Goal: Task Accomplishment & Management: Manage account settings

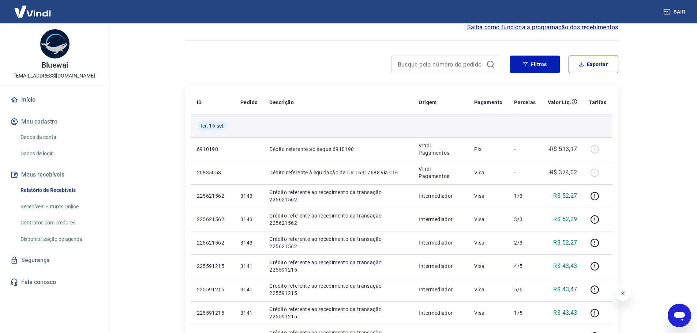
scroll to position [37, 0]
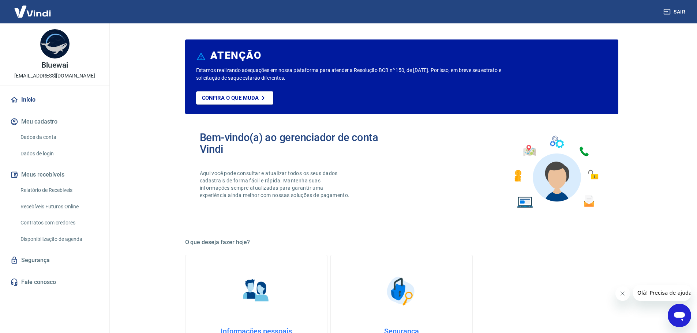
click at [73, 188] on link "Relatório de Recebíveis" at bounding box center [59, 190] width 83 height 15
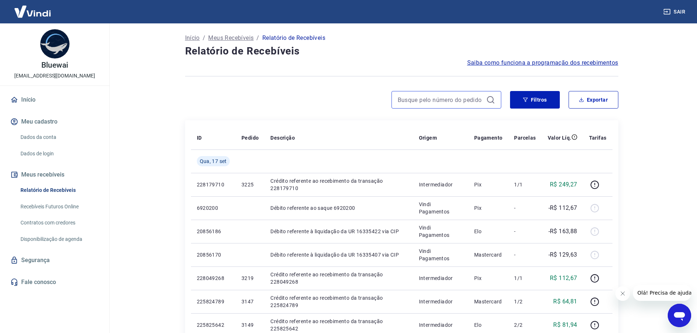
click at [468, 97] on input at bounding box center [441, 99] width 86 height 11
click at [541, 100] on button "Filtros" at bounding box center [535, 100] width 50 height 18
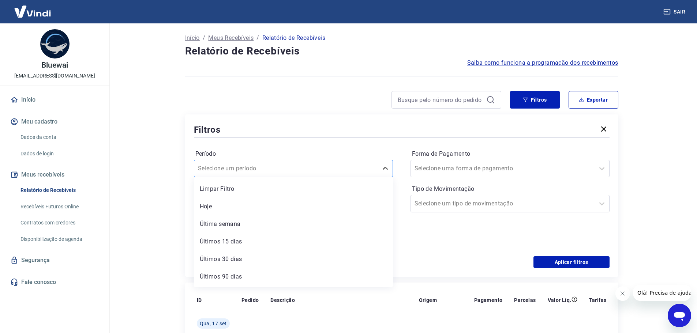
click at [250, 167] on input "Período" at bounding box center [235, 168] width 74 height 9
click at [241, 246] on div "Últimos 15 dias" at bounding box center [293, 241] width 199 height 15
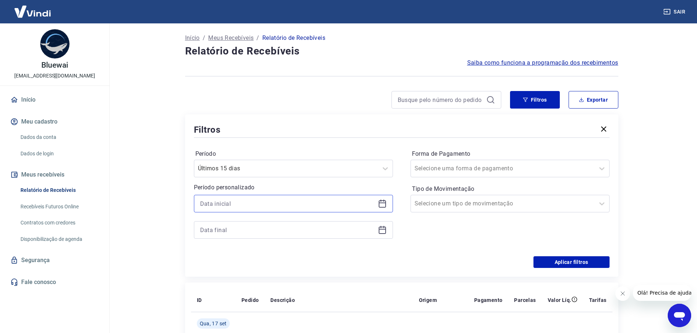
click at [282, 199] on input at bounding box center [287, 203] width 175 height 11
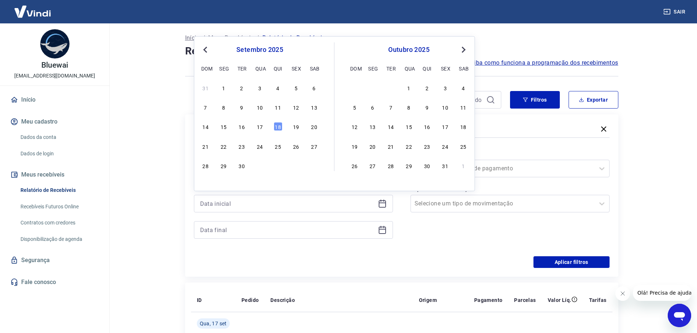
drag, startPoint x: 221, startPoint y: 86, endPoint x: 244, endPoint y: 197, distance: 113.6
click at [221, 86] on div "1" at bounding box center [223, 87] width 9 height 9
type input "01/09/2025"
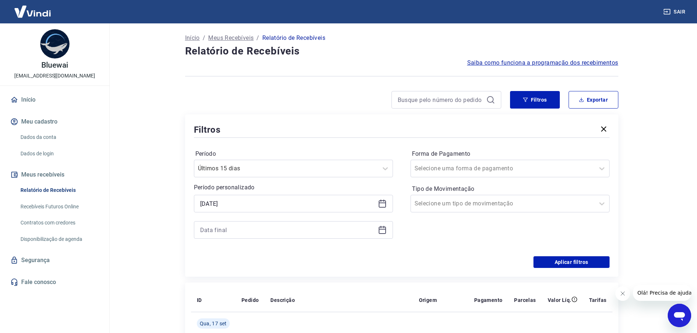
click at [253, 239] on div "Período Últimos 15 dias Período personalizado Selected date: segunda-feira, 1 d…" at bounding box center [293, 197] width 199 height 99
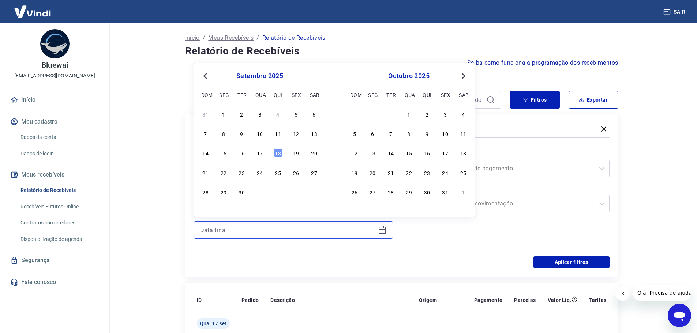
click at [255, 234] on input at bounding box center [287, 230] width 175 height 11
drag, startPoint x: 279, startPoint y: 152, endPoint x: 494, endPoint y: 241, distance: 232.7
click at [279, 152] on div "18" at bounding box center [278, 152] width 9 height 9
type input "18/09/2025"
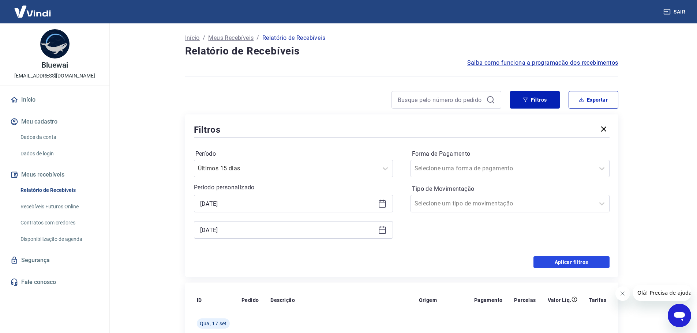
click at [594, 259] on button "Aplicar filtros" at bounding box center [571, 262] width 76 height 12
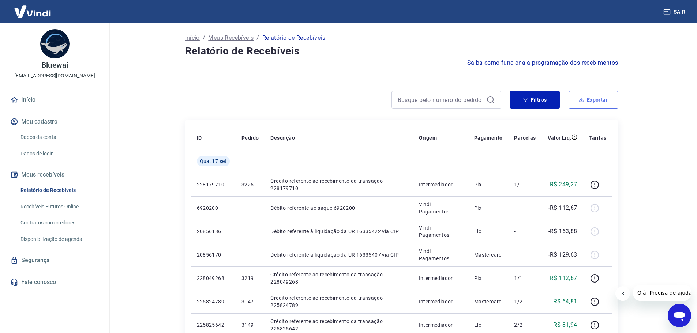
click at [596, 101] on button "Exportar" at bounding box center [593, 100] width 50 height 18
type input "01/09/2025"
type input "18/09/2025"
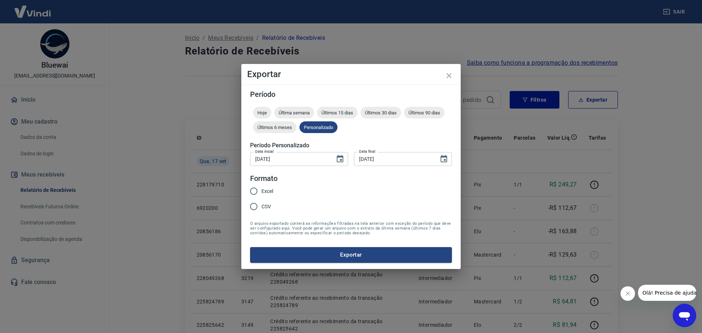
click at [258, 191] on input "Excel" at bounding box center [253, 191] width 15 height 15
radio input "true"
click at [347, 254] on button "Exportar" at bounding box center [351, 254] width 202 height 15
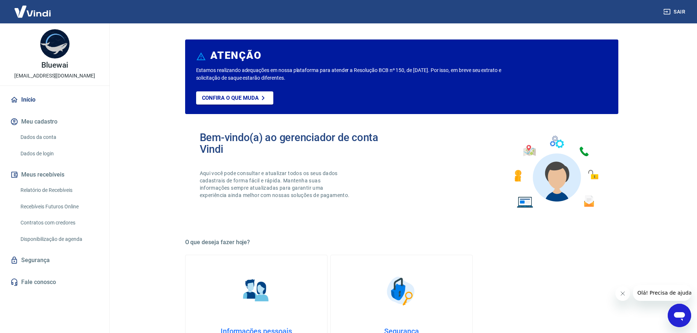
click at [45, 185] on link "Relatório de Recebíveis" at bounding box center [59, 190] width 83 height 15
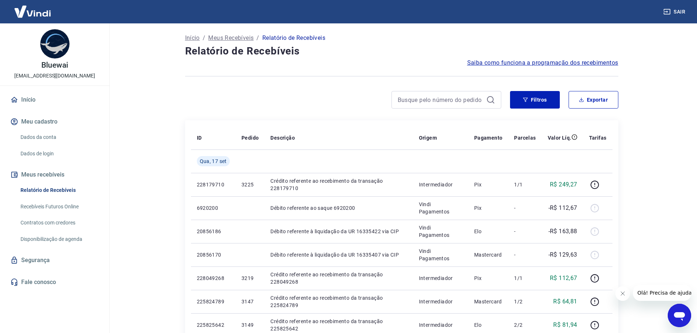
click at [43, 142] on link "Dados da conta" at bounding box center [59, 137] width 83 height 15
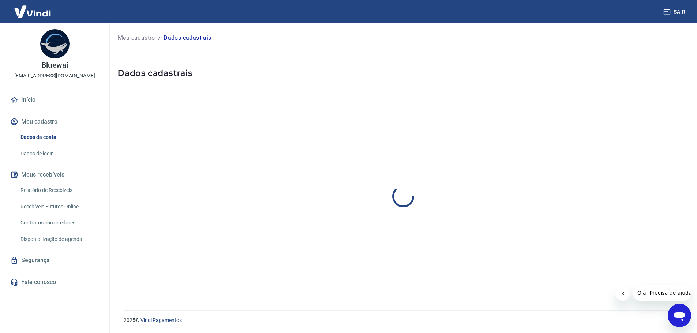
select select "SP"
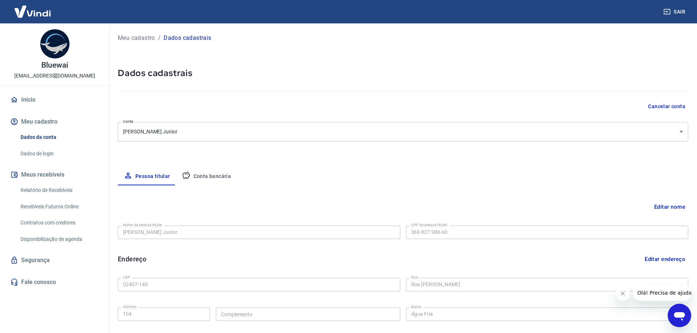
click at [218, 171] on button "Conta bancária" at bounding box center [206, 177] width 61 height 18
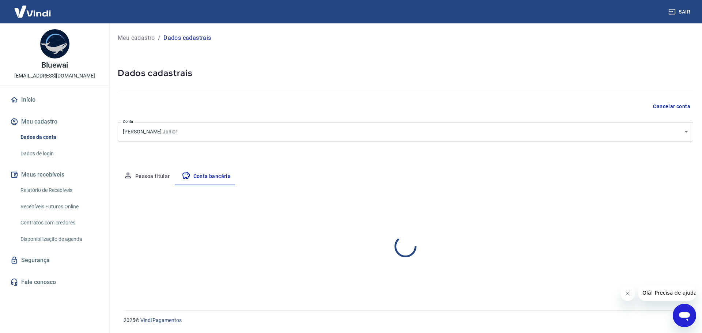
select select "1"
click at [51, 118] on button "Meu cadastro" at bounding box center [55, 122] width 92 height 16
